Goal: Information Seeking & Learning: Learn about a topic

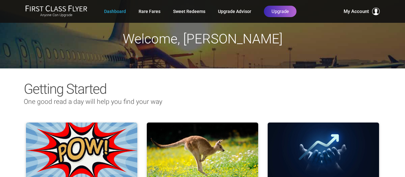
click at [378, 37] on h1 "Welcome, anita robson" at bounding box center [202, 39] width 357 height 15
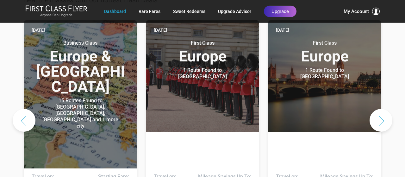
scroll to position [365, 0]
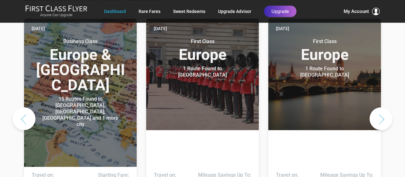
click at [385, 107] on button "Next slide" at bounding box center [380, 118] width 23 height 23
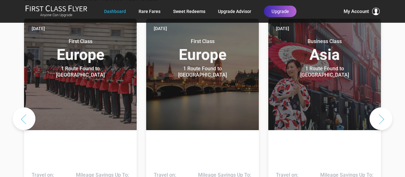
click at [385, 107] on button "Next slide" at bounding box center [380, 118] width 23 height 23
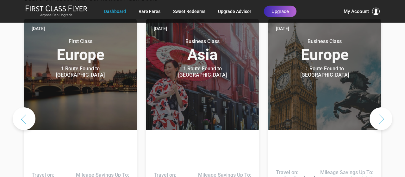
click at [378, 107] on button "Next slide" at bounding box center [380, 118] width 23 height 23
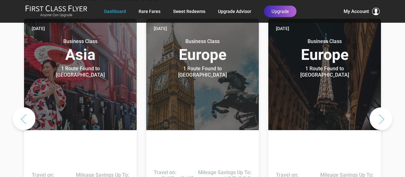
click at [384, 107] on button "Next slide" at bounding box center [380, 118] width 23 height 23
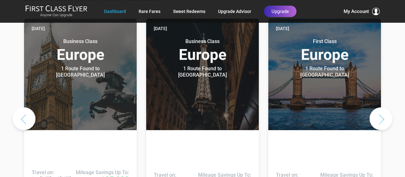
click at [384, 107] on button "Next slide" at bounding box center [380, 118] width 23 height 23
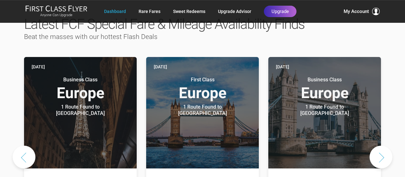
scroll to position [307, 0]
